Goal: Book appointment/travel/reservation: Book appointment/travel/reservation

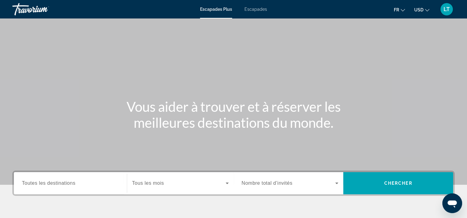
click at [251, 10] on span "Escapades" at bounding box center [255, 9] width 23 height 5
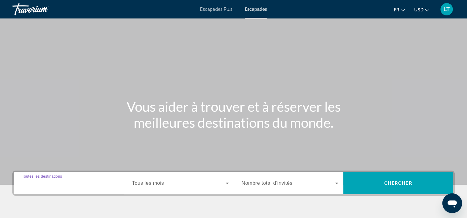
click at [90, 181] on input "Destination Toutes les destinations" at bounding box center [70, 183] width 97 height 7
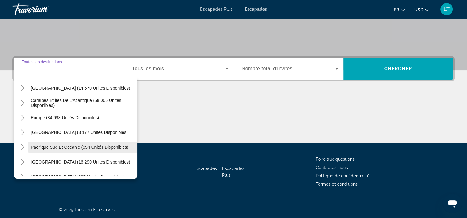
scroll to position [62, 0]
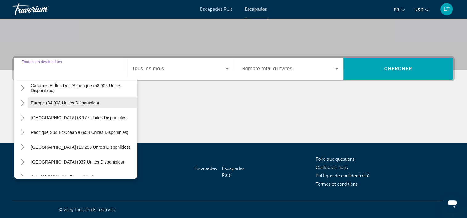
click at [75, 103] on span "Europe (34 998 unités disponibles)" at bounding box center [65, 103] width 68 height 5
type input "**********"
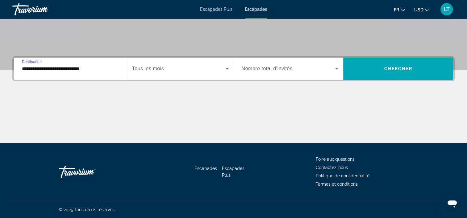
click at [227, 68] on icon "Widget de recherche" at bounding box center [226, 69] width 3 height 2
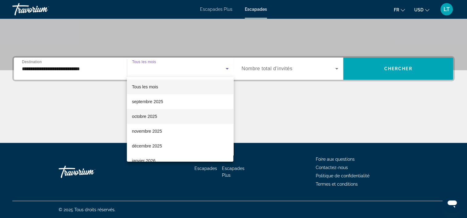
scroll to position [31, 0]
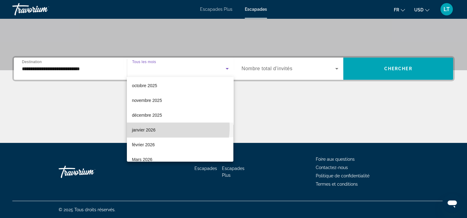
click at [162, 128] on mat-option "janvier 2026" at bounding box center [180, 130] width 106 height 15
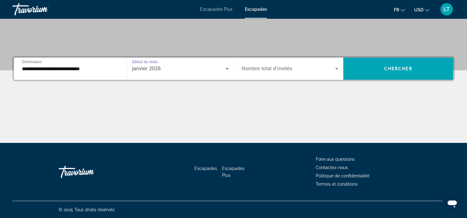
click at [336, 67] on icon "Widget de recherche" at bounding box center [336, 68] width 7 height 7
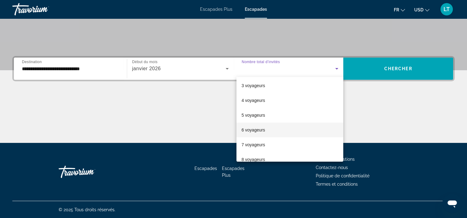
click at [268, 132] on mat-option "6 voyageurs" at bounding box center [289, 130] width 107 height 15
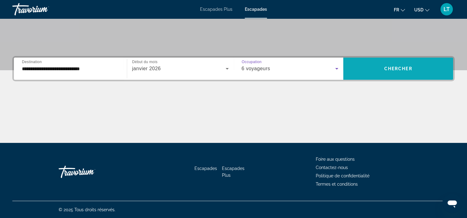
click at [365, 67] on span "Widget de recherche" at bounding box center [398, 68] width 110 height 15
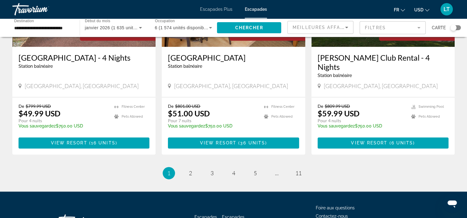
scroll to position [798, 0]
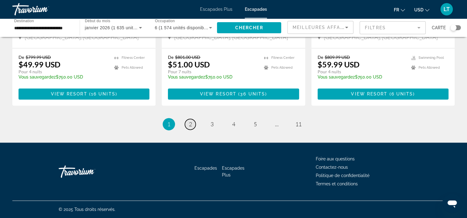
click at [188, 127] on link "page 2" at bounding box center [190, 124] width 11 height 11
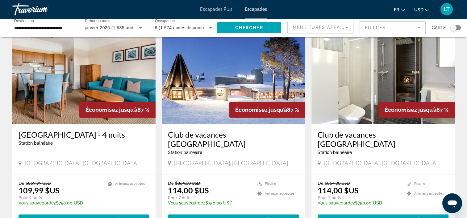
scroll to position [648, 0]
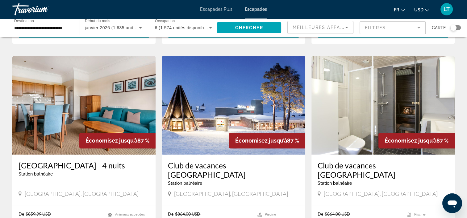
click at [198, 113] on img "Contenu principal" at bounding box center [233, 105] width 143 height 99
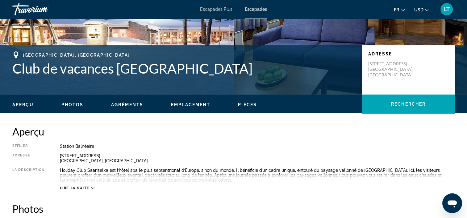
scroll to position [123, 0]
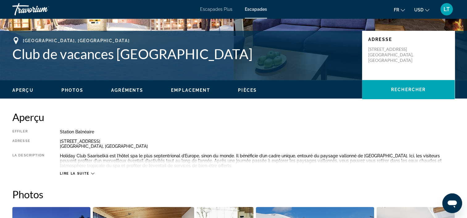
click at [91, 173] on icon "Contenu principal" at bounding box center [92, 174] width 3 height 2
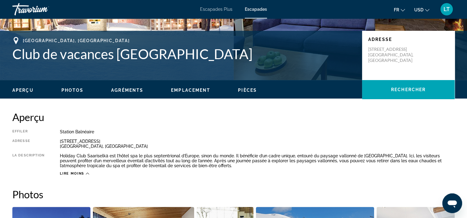
drag, startPoint x: 180, startPoint y: 123, endPoint x: 163, endPoint y: 129, distance: 18.7
click at [163, 129] on div "Aperçu Effiler Station balnéaire Tout inclus Pas tout compris Adresse [STREET_A…" at bounding box center [233, 143] width 442 height 65
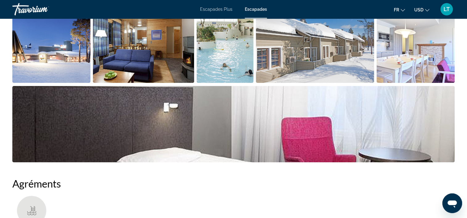
scroll to position [278, 0]
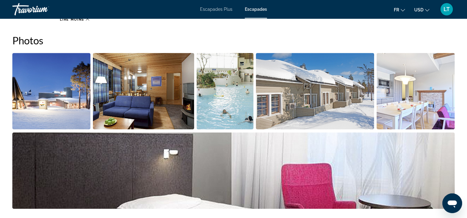
click at [60, 104] on img "Ouvrir le curseur d’image en plein écran" at bounding box center [51, 91] width 78 height 76
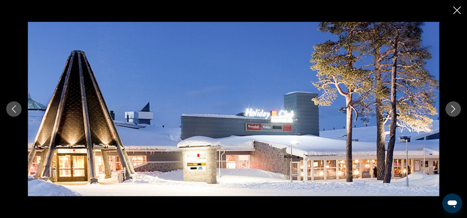
click at [450, 109] on icon "Image suivante" at bounding box center [452, 108] width 7 height 7
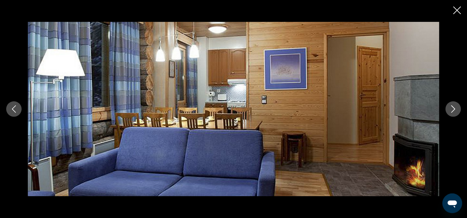
click at [451, 109] on icon "Image suivante" at bounding box center [452, 108] width 7 height 7
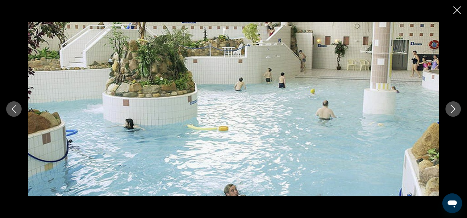
click at [451, 109] on icon "Image suivante" at bounding box center [452, 108] width 7 height 7
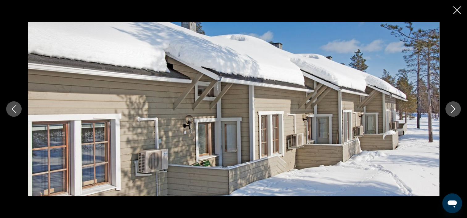
click at [451, 109] on icon "Image suivante" at bounding box center [452, 108] width 7 height 7
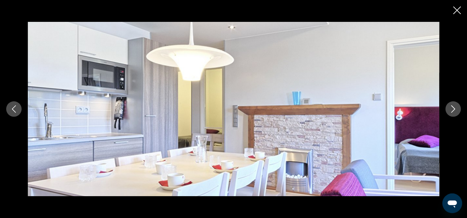
click at [451, 109] on icon "Image suivante" at bounding box center [452, 108] width 7 height 7
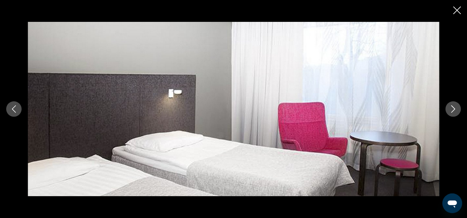
click at [451, 109] on icon "Image suivante" at bounding box center [452, 108] width 7 height 7
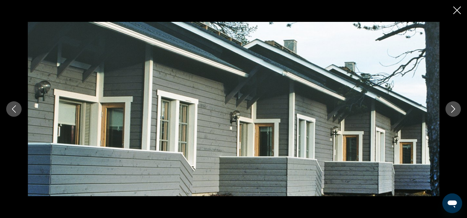
click at [451, 109] on icon "Image suivante" at bounding box center [452, 108] width 7 height 7
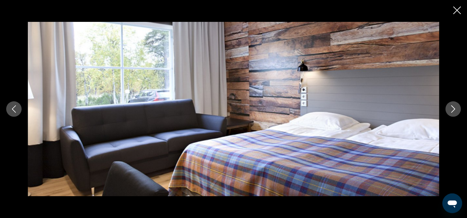
click at [451, 109] on icon "Image suivante" at bounding box center [452, 108] width 7 height 7
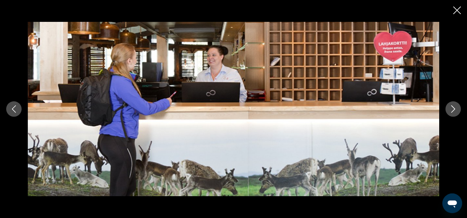
click at [451, 109] on icon "Image suivante" at bounding box center [452, 108] width 7 height 7
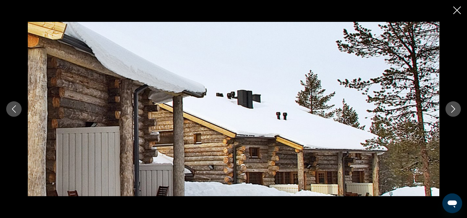
click at [451, 109] on icon "Image suivante" at bounding box center [452, 108] width 7 height 7
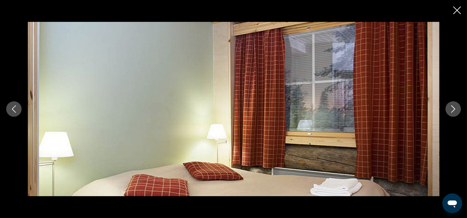
click at [451, 109] on icon "Image suivante" at bounding box center [452, 108] width 7 height 7
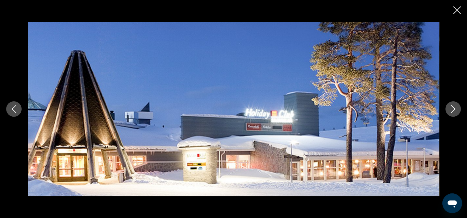
click at [451, 109] on icon "Image suivante" at bounding box center [452, 108] width 7 height 7
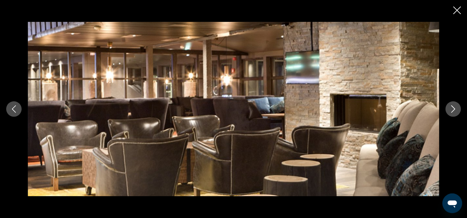
click at [451, 109] on icon "Image suivante" at bounding box center [452, 108] width 7 height 7
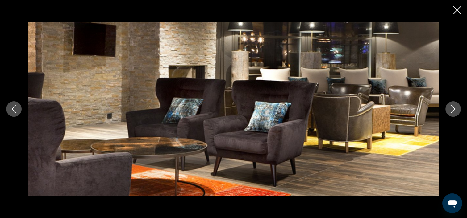
click at [451, 109] on icon "Image suivante" at bounding box center [452, 108] width 7 height 7
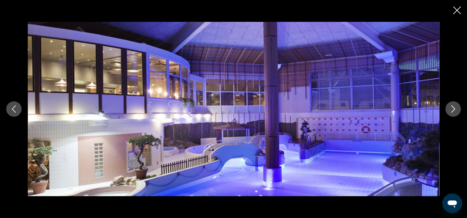
click at [451, 109] on icon "Image suivante" at bounding box center [452, 108] width 7 height 7
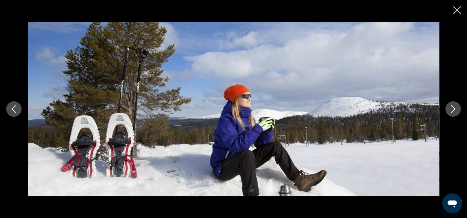
click at [451, 109] on icon "Image suivante" at bounding box center [452, 108] width 7 height 7
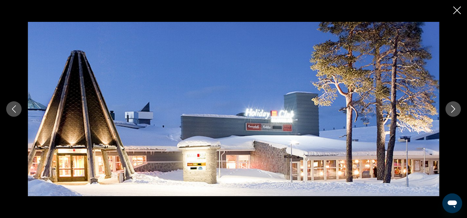
click at [451, 109] on icon "Image suivante" at bounding box center [452, 108] width 7 height 7
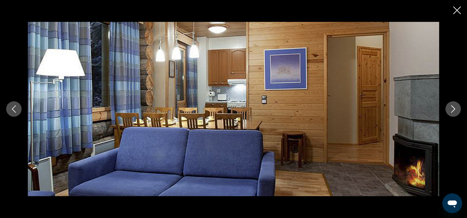
click at [451, 109] on icon "Image suivante" at bounding box center [452, 108] width 7 height 7
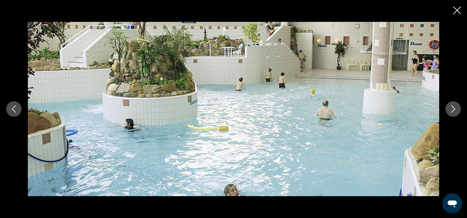
click at [456, 9] on icon "Fermer le diaporama" at bounding box center [457, 10] width 8 height 8
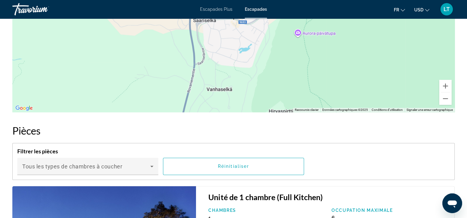
scroll to position [833, 0]
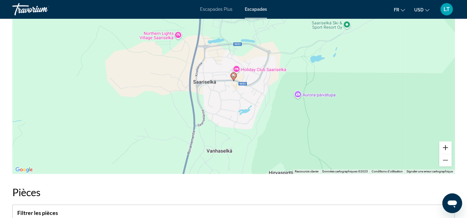
click at [445, 147] on button "Zoom avant" at bounding box center [445, 148] width 12 height 12
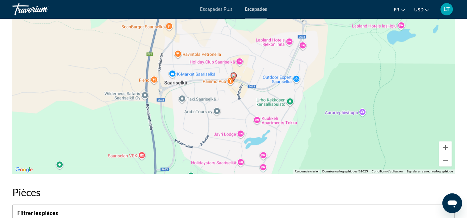
click at [445, 159] on button "Zoom arrière" at bounding box center [445, 160] width 12 height 12
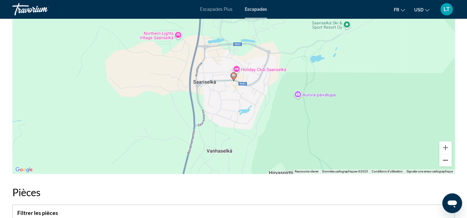
click at [445, 159] on button "Zoom arrière" at bounding box center [445, 160] width 12 height 12
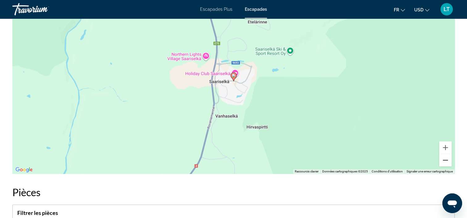
click at [445, 160] on button "Zoom arrière" at bounding box center [445, 160] width 12 height 12
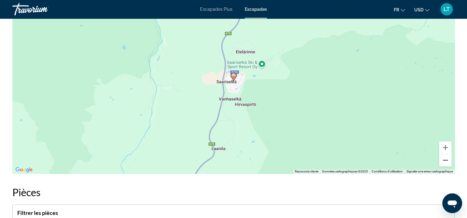
click at [445, 160] on button "Zoom arrière" at bounding box center [445, 160] width 12 height 12
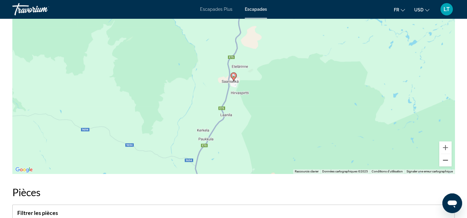
click at [445, 160] on button "Zoom arrière" at bounding box center [445, 160] width 12 height 12
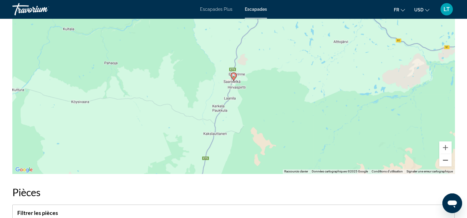
click at [445, 160] on button "Zoom arrière" at bounding box center [445, 160] width 12 height 12
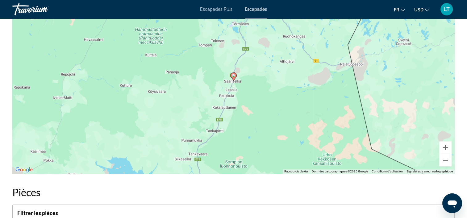
click at [446, 160] on button "Zoom arrière" at bounding box center [445, 160] width 12 height 12
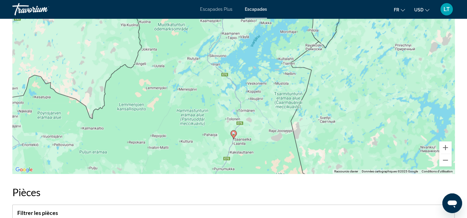
drag, startPoint x: 258, startPoint y: 123, endPoint x: 258, endPoint y: 180, distance: 57.1
click at [258, 180] on div "Aperçu Effiler Station balnéaire Tout inclus Pas tout compris Adresse [STREET_A…" at bounding box center [233, 149] width 448 height 1495
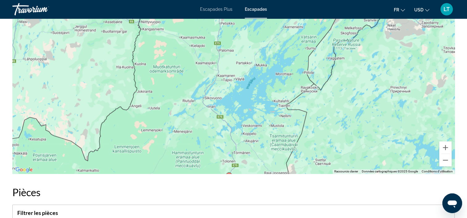
drag, startPoint x: 258, startPoint y: 90, endPoint x: 253, endPoint y: 133, distance: 43.1
click at [253, 133] on div "Pour activer le glissement avec le clavier, appuyez sur Alt+Entrée. Une fois ce…" at bounding box center [233, 81] width 442 height 185
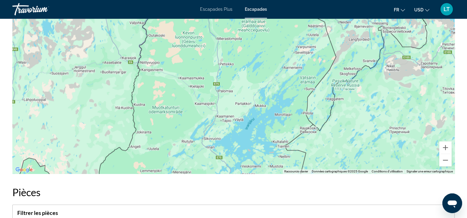
drag, startPoint x: 245, startPoint y: 96, endPoint x: 245, endPoint y: 129, distance: 33.3
click at [245, 129] on div "Pour activer le glissement avec le clavier, appuyez sur Alt+Entrée. Une fois ce…" at bounding box center [233, 81] width 442 height 185
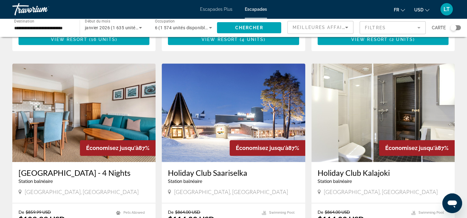
scroll to position [740, 0]
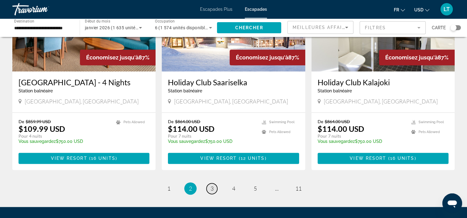
click at [212, 185] on span "3" at bounding box center [211, 188] width 3 height 7
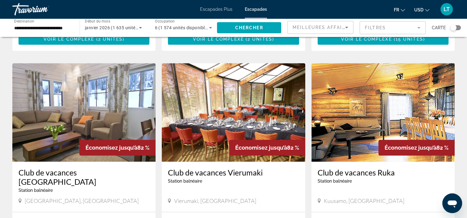
scroll to position [678, 0]
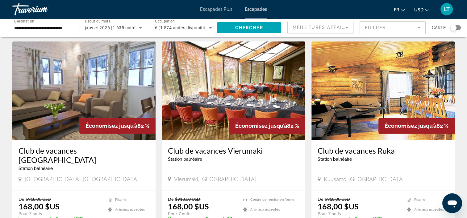
click at [108, 66] on img "Contenu principal" at bounding box center [83, 90] width 143 height 99
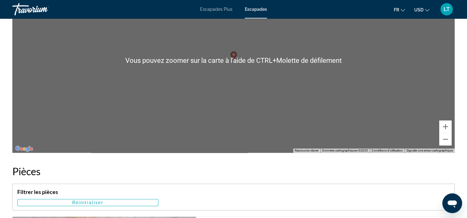
scroll to position [864, 0]
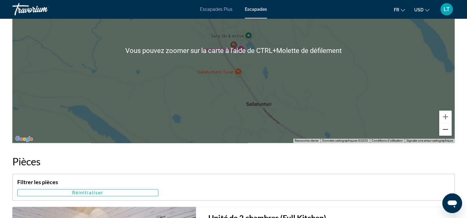
click at [444, 129] on button "Zoom arrière" at bounding box center [445, 129] width 12 height 12
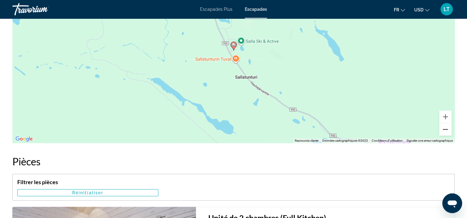
click at [445, 129] on button "Zoom arrière" at bounding box center [445, 129] width 12 height 12
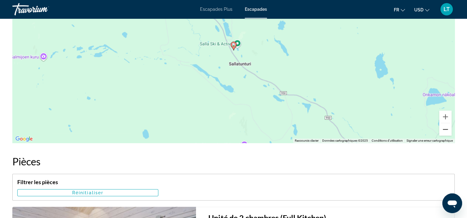
click at [445, 129] on button "Zoom arrière" at bounding box center [445, 129] width 12 height 12
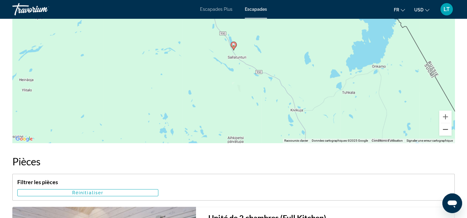
click at [445, 129] on button "Zoom arrière" at bounding box center [445, 129] width 12 height 12
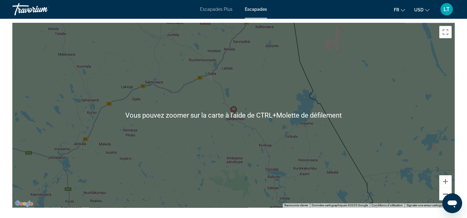
scroll to position [802, 0]
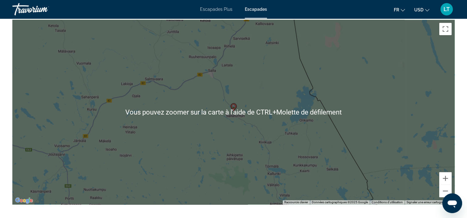
click at [370, 109] on div "Pour activer le glissement avec le clavier, appuyez sur Alt+Entrée. Une fois ce…" at bounding box center [233, 112] width 442 height 185
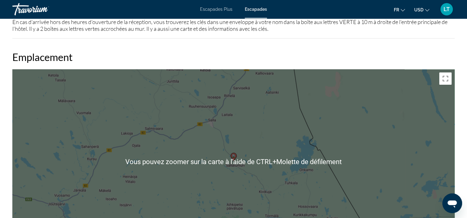
scroll to position [740, 0]
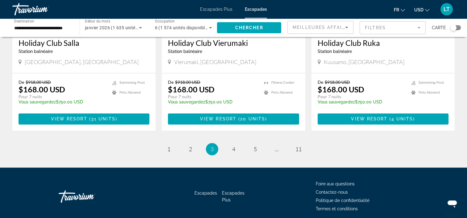
scroll to position [779, 0]
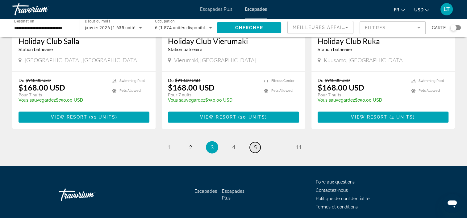
click at [255, 144] on span "5" at bounding box center [255, 147] width 3 height 7
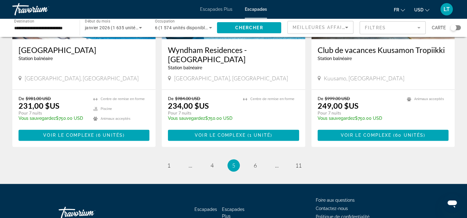
scroll to position [798, 0]
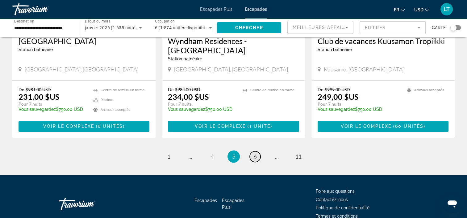
click at [257, 151] on link "page 6" at bounding box center [254, 156] width 11 height 11
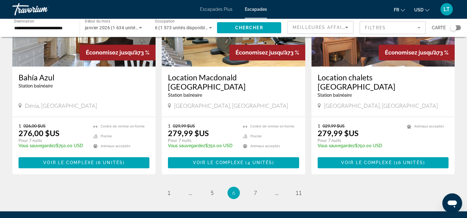
scroll to position [779, 0]
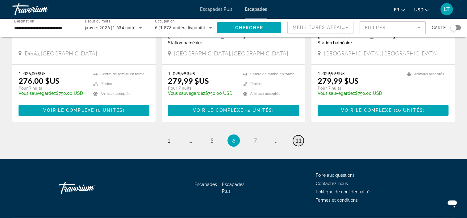
click at [294, 135] on link "page 11" at bounding box center [298, 140] width 11 height 11
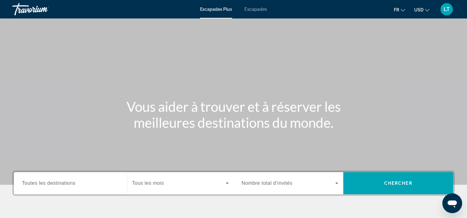
click at [218, 9] on span "Escapades Plus" at bounding box center [216, 9] width 32 height 5
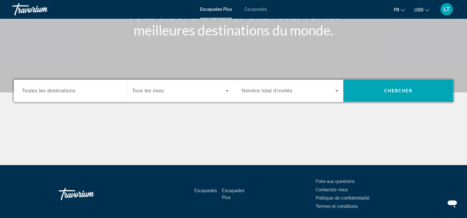
click at [107, 93] on input "Destination Toutes les destinations" at bounding box center [70, 91] width 97 height 7
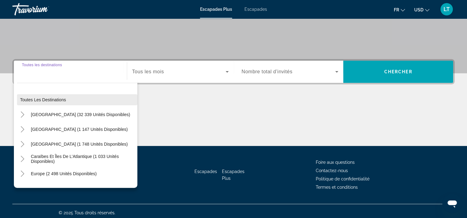
scroll to position [115, 0]
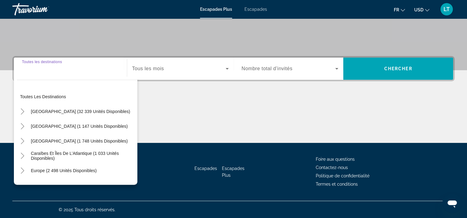
click at [76, 168] on span "Europe (2 498 unités disponibles)" at bounding box center [64, 170] width 66 height 5
type input "**********"
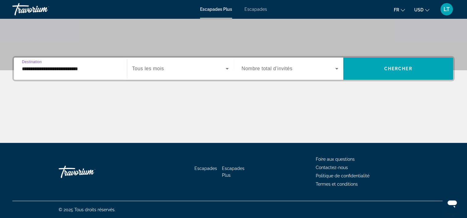
click at [227, 67] on icon "Widget de recherche" at bounding box center [226, 68] width 7 height 7
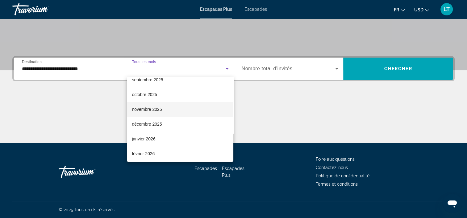
scroll to position [31, 0]
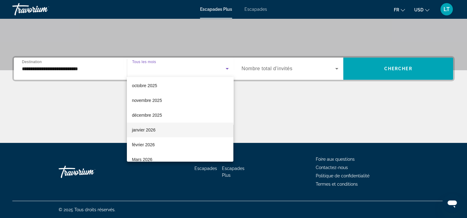
click at [183, 129] on mat-option "janvier 2026" at bounding box center [180, 130] width 106 height 15
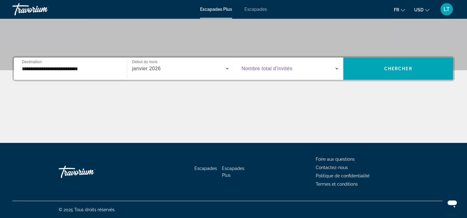
click at [334, 67] on icon "Widget de recherche" at bounding box center [336, 68] width 7 height 7
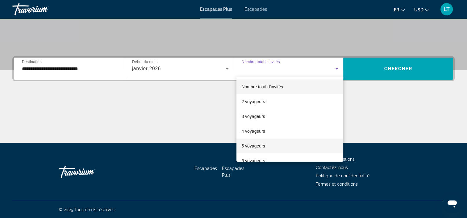
click at [302, 141] on mat-option "5 voyageurs" at bounding box center [289, 146] width 107 height 15
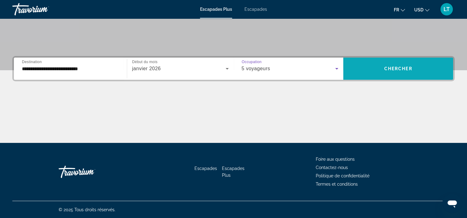
click at [377, 70] on span "Widget de recherche" at bounding box center [398, 68] width 110 height 15
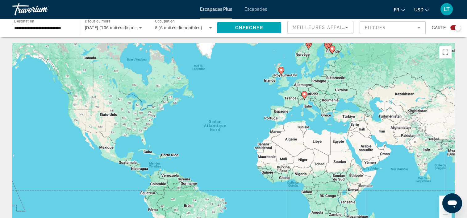
click at [444, 56] on button "Passer en plein écran" at bounding box center [445, 52] width 12 height 12
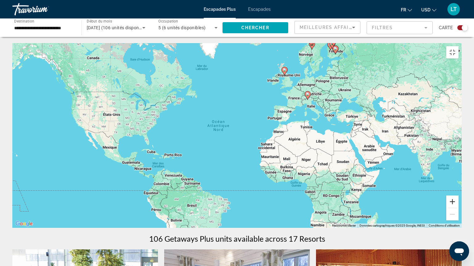
click at [458, 208] on button "Zoom avant" at bounding box center [452, 202] width 12 height 12
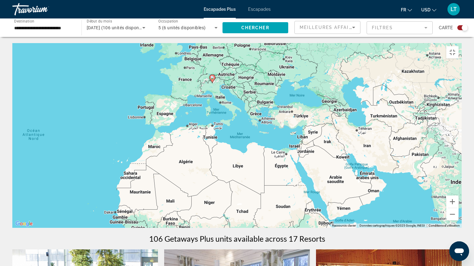
drag, startPoint x: 406, startPoint y: 185, endPoint x: 245, endPoint y: 205, distance: 161.3
click at [248, 211] on div "Pour activer le glissement avec le clavier, appuyez sur Alt+Entrée. Une fois ce…" at bounding box center [236, 135] width 449 height 185
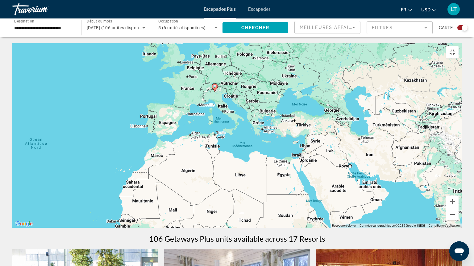
click at [458, 218] on button "Zoom arrière" at bounding box center [452, 214] width 12 height 12
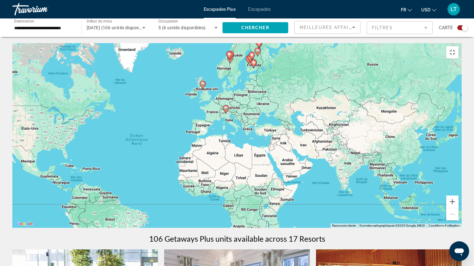
click at [256, 49] on image "Contenu principal" at bounding box center [258, 51] width 4 height 4
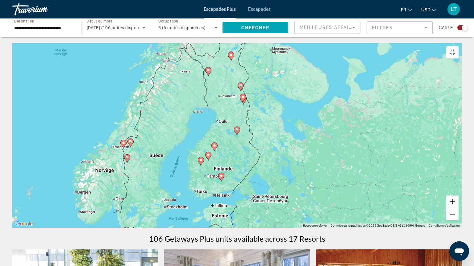
click at [458, 208] on button "Zoom avant" at bounding box center [452, 202] width 12 height 12
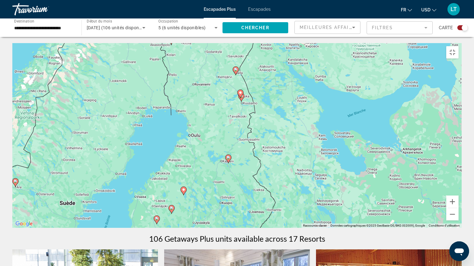
drag, startPoint x: 225, startPoint y: 94, endPoint x: 221, endPoint y: 111, distance: 18.0
click at [221, 111] on div "Pour activer le glissement avec le clavier, appuyez sur Alt+Entrée. Une fois ce…" at bounding box center [236, 135] width 449 height 185
click at [458, 208] on button "Zoom avant" at bounding box center [452, 202] width 12 height 12
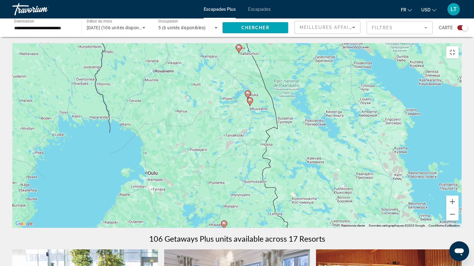
drag, startPoint x: 238, startPoint y: 119, endPoint x: 243, endPoint y: 154, distance: 35.5
click at [243, 154] on div "Pour activer le glissement avec le clavier, appuyez sur Alt+Entrée. Une fois ce…" at bounding box center [236, 135] width 449 height 185
click at [458, 208] on button "Zoom avant" at bounding box center [452, 202] width 12 height 12
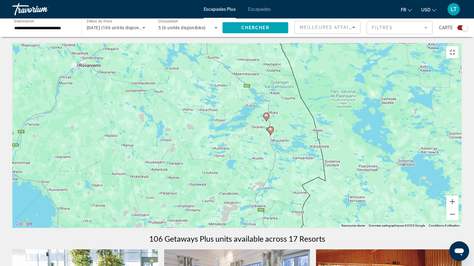
drag, startPoint x: 294, startPoint y: 139, endPoint x: 301, endPoint y: 199, distance: 60.0
click at [301, 199] on div "Pour activer le glissement avec le clavier, appuyez sur Alt+Entrée. Une fois ce…" at bounding box center [236, 135] width 449 height 185
click at [247, 23] on icon "Contenu principal" at bounding box center [248, 25] width 6 height 8
type input "**********"
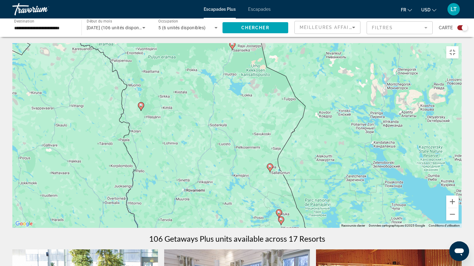
drag, startPoint x: 134, startPoint y: 98, endPoint x: 168, endPoint y: 137, distance: 51.4
click at [168, 137] on div "Pour activer le glissement avec le clavier, appuyez sur Alt+Entrée. Une fois ce…" at bounding box center [236, 135] width 449 height 185
click at [270, 165] on image "Contenu principal" at bounding box center [270, 167] width 4 height 4
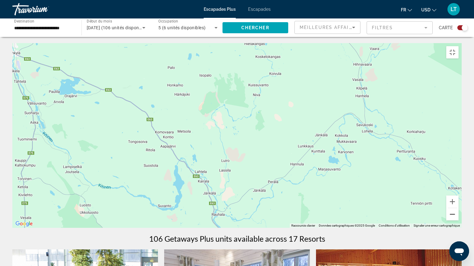
click at [458, 218] on button "Zoom arrière" at bounding box center [452, 214] width 12 height 12
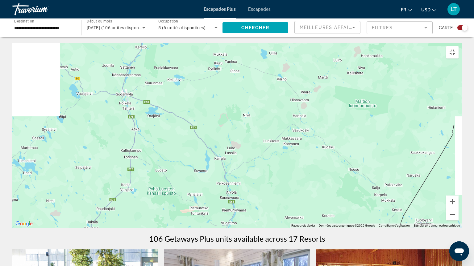
click at [458, 218] on button "Zoom arrière" at bounding box center [452, 214] width 12 height 12
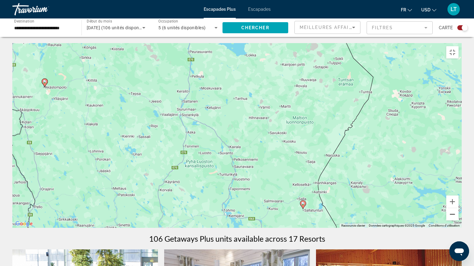
click at [458, 218] on button "Zoom arrière" at bounding box center [452, 214] width 12 height 12
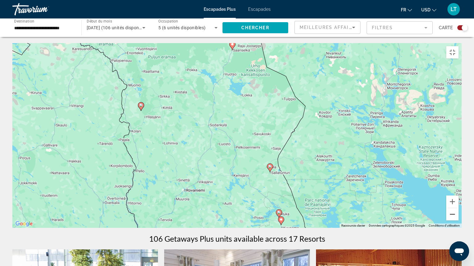
click at [458, 218] on button "Zoom arrière" at bounding box center [452, 214] width 12 height 12
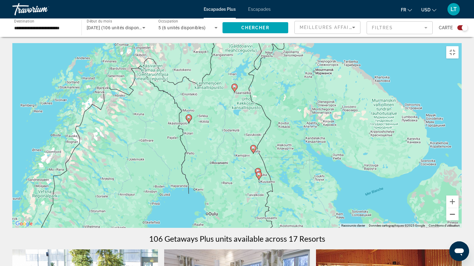
click at [458, 218] on button "Zoom arrière" at bounding box center [452, 214] width 12 height 12
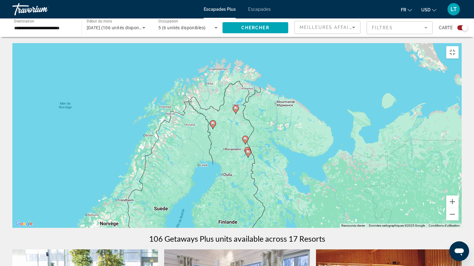
click at [245, 138] on image "Contenu principal" at bounding box center [245, 139] width 4 height 4
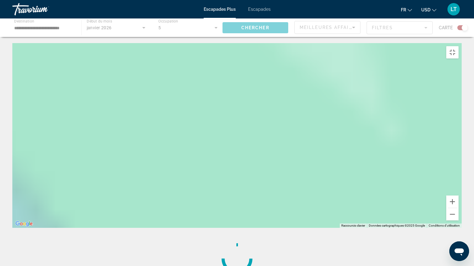
click at [245, 138] on div "Pour naviguer, appuyez sur les touches fléchées. Pour activer le glissement ave…" at bounding box center [236, 135] width 449 height 185
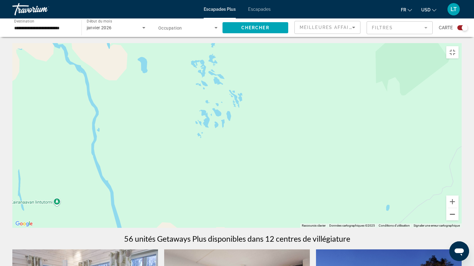
click at [458, 218] on button "Zoom arrière" at bounding box center [452, 214] width 12 height 12
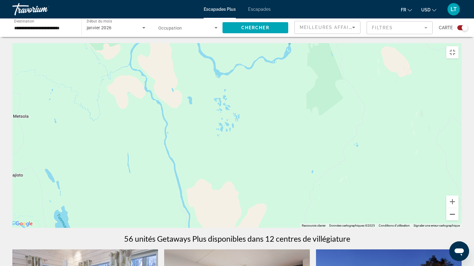
click at [458, 218] on button "Zoom arrière" at bounding box center [452, 214] width 12 height 12
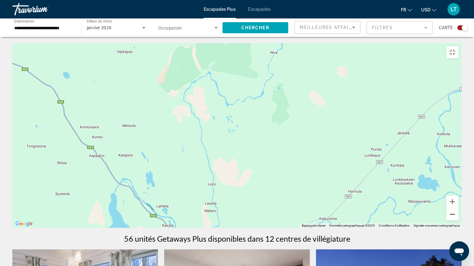
click at [458, 218] on button "Zoom arrière" at bounding box center [452, 214] width 12 height 12
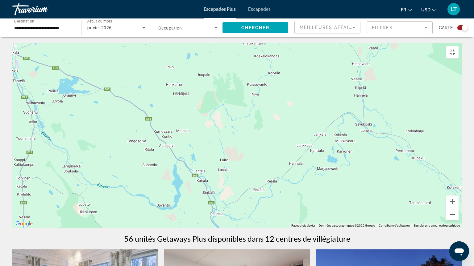
click at [458, 218] on button "Zoom arrière" at bounding box center [452, 214] width 12 height 12
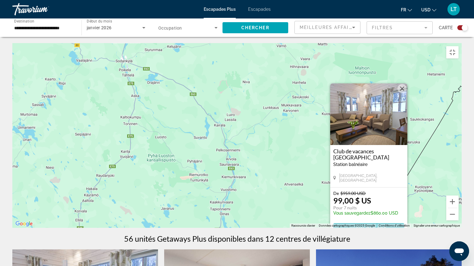
click at [360, 145] on div "Club de vacances Salla Station balnéaire - Ceci est une station d'adultes seule…" at bounding box center [368, 166] width 77 height 42
click at [373, 218] on span "View Resort" at bounding box center [368, 229] width 36 height 5
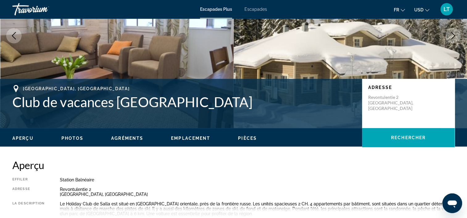
scroll to position [31, 0]
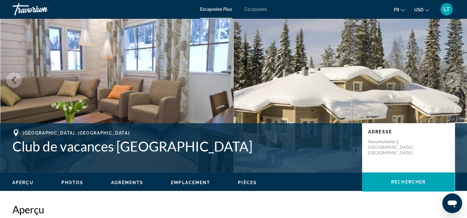
click at [212, 72] on img "Contenu principal" at bounding box center [116, 80] width 233 height 185
click at [77, 181] on span "Photos" at bounding box center [72, 182] width 22 height 5
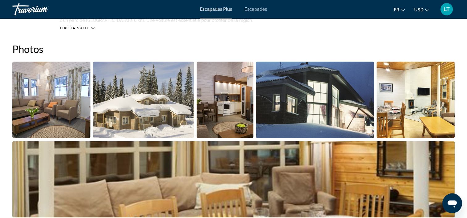
scroll to position [275, 0]
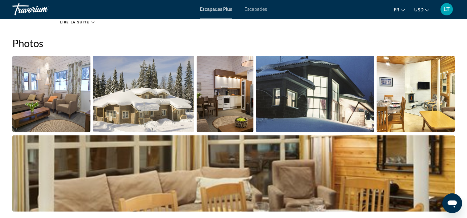
click at [64, 91] on img "Ouvrir le curseur d’image en plein écran" at bounding box center [51, 94] width 78 height 76
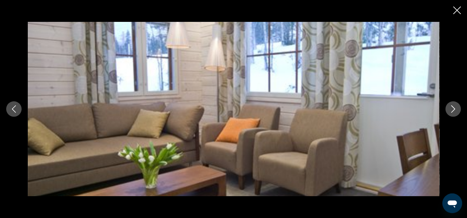
click at [453, 107] on icon "Image suivante" at bounding box center [452, 108] width 7 height 7
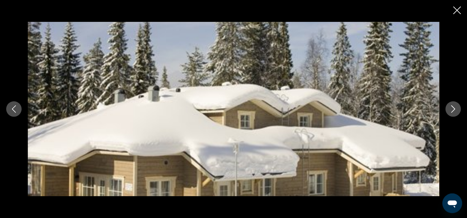
click at [452, 108] on icon "Image suivante" at bounding box center [452, 108] width 7 height 7
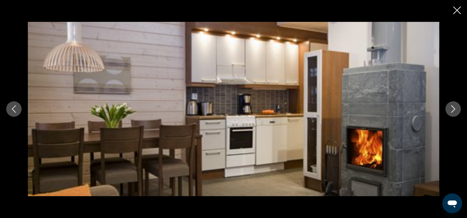
click at [452, 108] on icon "Image suivante" at bounding box center [452, 108] width 7 height 7
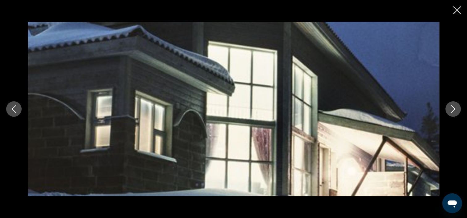
click at [452, 108] on icon "Image suivante" at bounding box center [452, 108] width 7 height 7
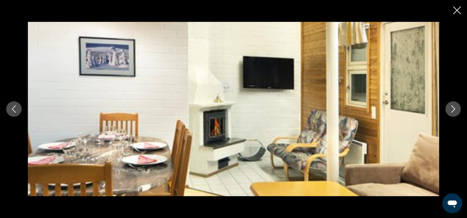
click at [452, 108] on icon "Image suivante" at bounding box center [452, 108] width 7 height 7
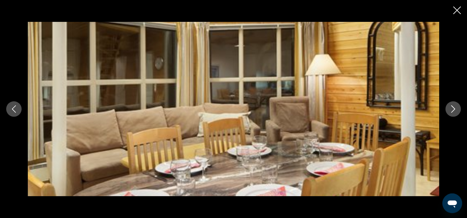
click at [452, 108] on icon "Image suivante" at bounding box center [452, 108] width 7 height 7
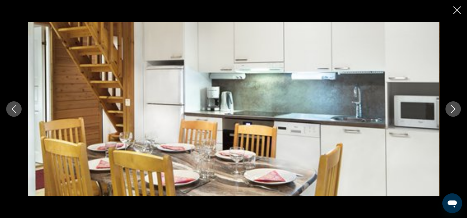
click at [452, 108] on icon "Image suivante" at bounding box center [452, 108] width 7 height 7
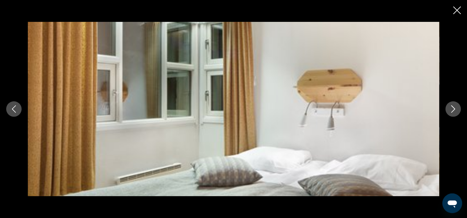
click at [452, 108] on icon "Image suivante" at bounding box center [452, 108] width 7 height 7
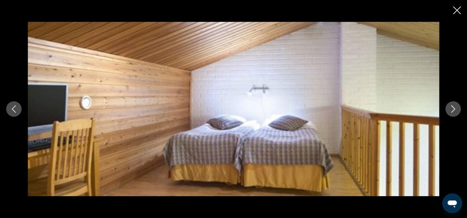
click at [452, 109] on icon "Image suivante" at bounding box center [452, 108] width 7 height 7
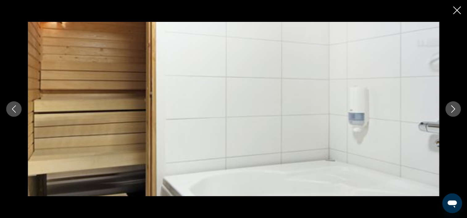
click at [452, 109] on icon "Image suivante" at bounding box center [452, 108] width 7 height 7
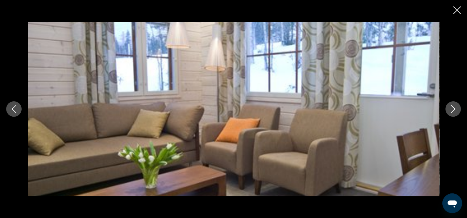
click at [452, 109] on icon "Image suivante" at bounding box center [452, 108] width 7 height 7
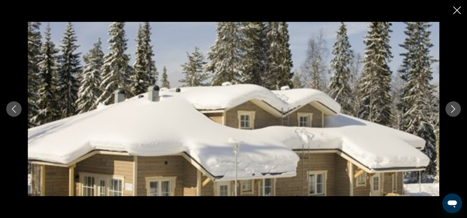
click at [452, 109] on icon "Image suivante" at bounding box center [452, 108] width 7 height 7
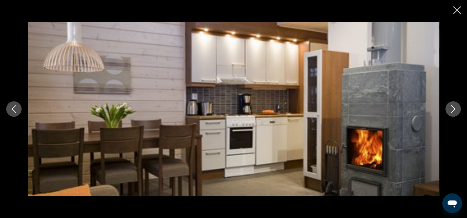
click at [456, 10] on icon "Fermer le diaporama" at bounding box center [457, 10] width 8 height 8
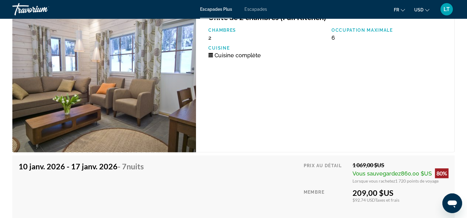
scroll to position [1755, 0]
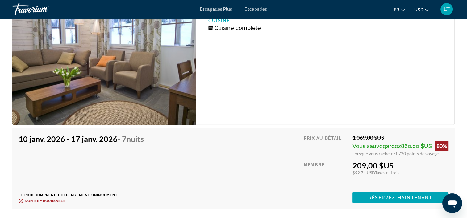
click at [142, 80] on img "Contenu principal" at bounding box center [104, 51] width 184 height 147
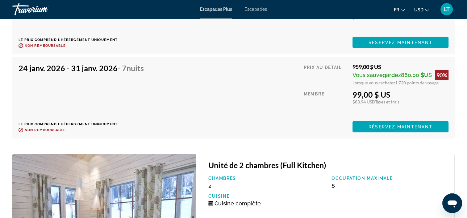
scroll to position [1528, 0]
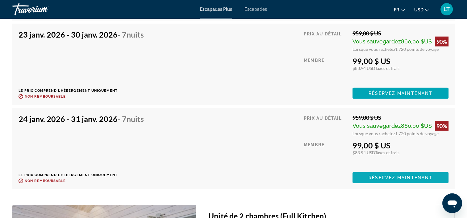
click at [365, 176] on span "Contenu principal" at bounding box center [400, 178] width 96 height 15
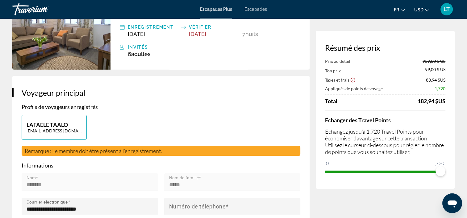
scroll to position [62, 0]
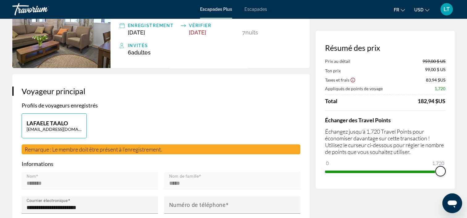
drag, startPoint x: 441, startPoint y: 171, endPoint x: 446, endPoint y: 173, distance: 4.7
click at [446, 173] on div "Résumé des prix Prix au détail 959,00 $ US Ton prix 99,00 $ US Taxes et frais 8…" at bounding box center [384, 110] width 139 height 158
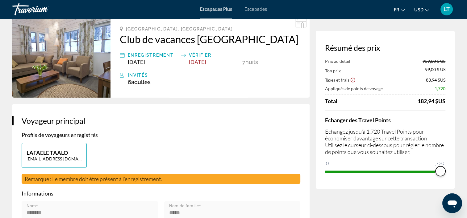
scroll to position [0, 0]
